Goal: Navigation & Orientation: Find specific page/section

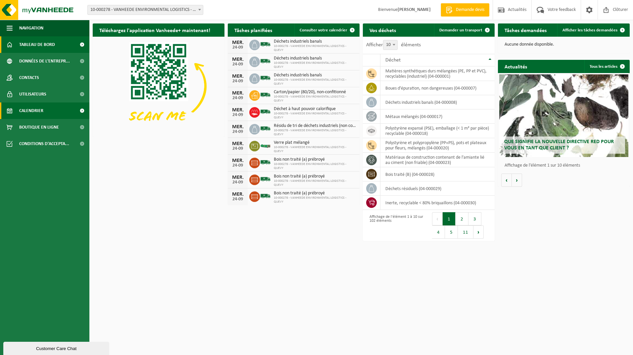
click at [30, 112] on span "Calendrier" at bounding box center [31, 111] width 24 height 17
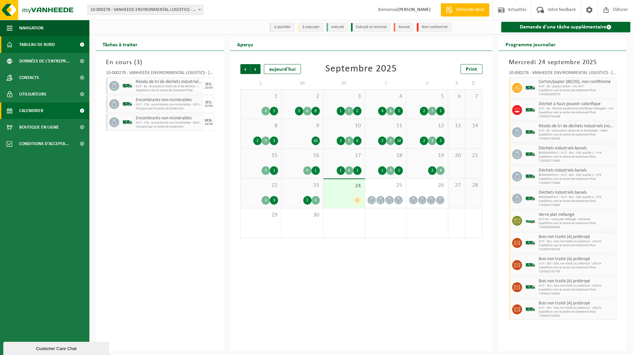
click at [47, 46] on span "Tableau de bord" at bounding box center [37, 44] width 36 height 17
